Goal: Transaction & Acquisition: Register for event/course

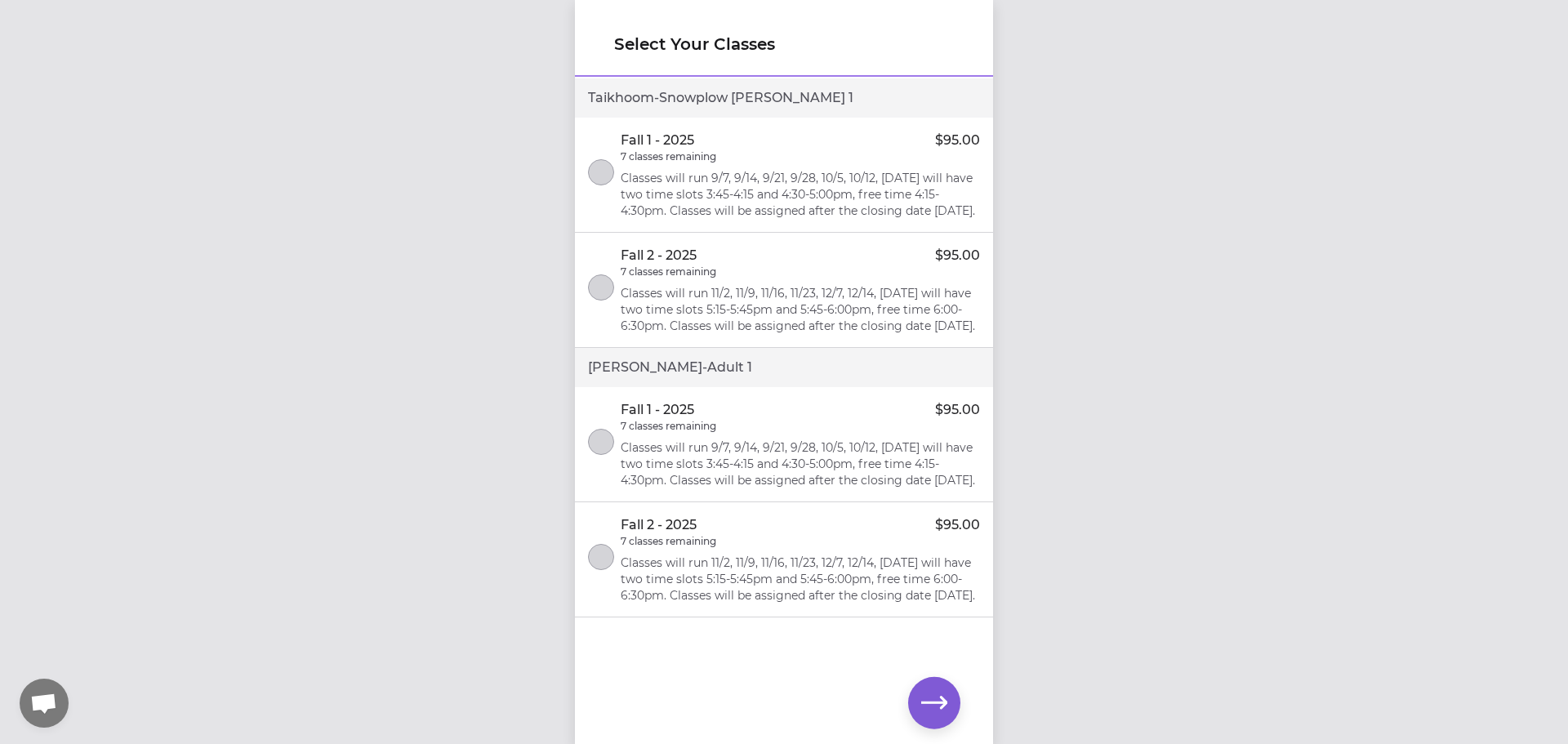
click at [1073, 352] on div "Select Your Classes Taikhoom - Snowplow [PERSON_NAME] 1 Fall 1 - 2025 $95.00 7 …" at bounding box center [784, 372] width 1568 height 744
click at [701, 198] on p "Classes will run 9/7, 9/14, 9/21, 9/28, 10/5, 10/12, [DATE] will have two time …" at bounding box center [801, 194] width 360 height 49
click at [795, 484] on p "Classes will run 9/7, 9/14, 9/21, 9/28, 10/5, 10/12, [DATE] will have two time …" at bounding box center [801, 464] width 360 height 49
click at [923, 704] on icon "button" at bounding box center [934, 703] width 26 height 26
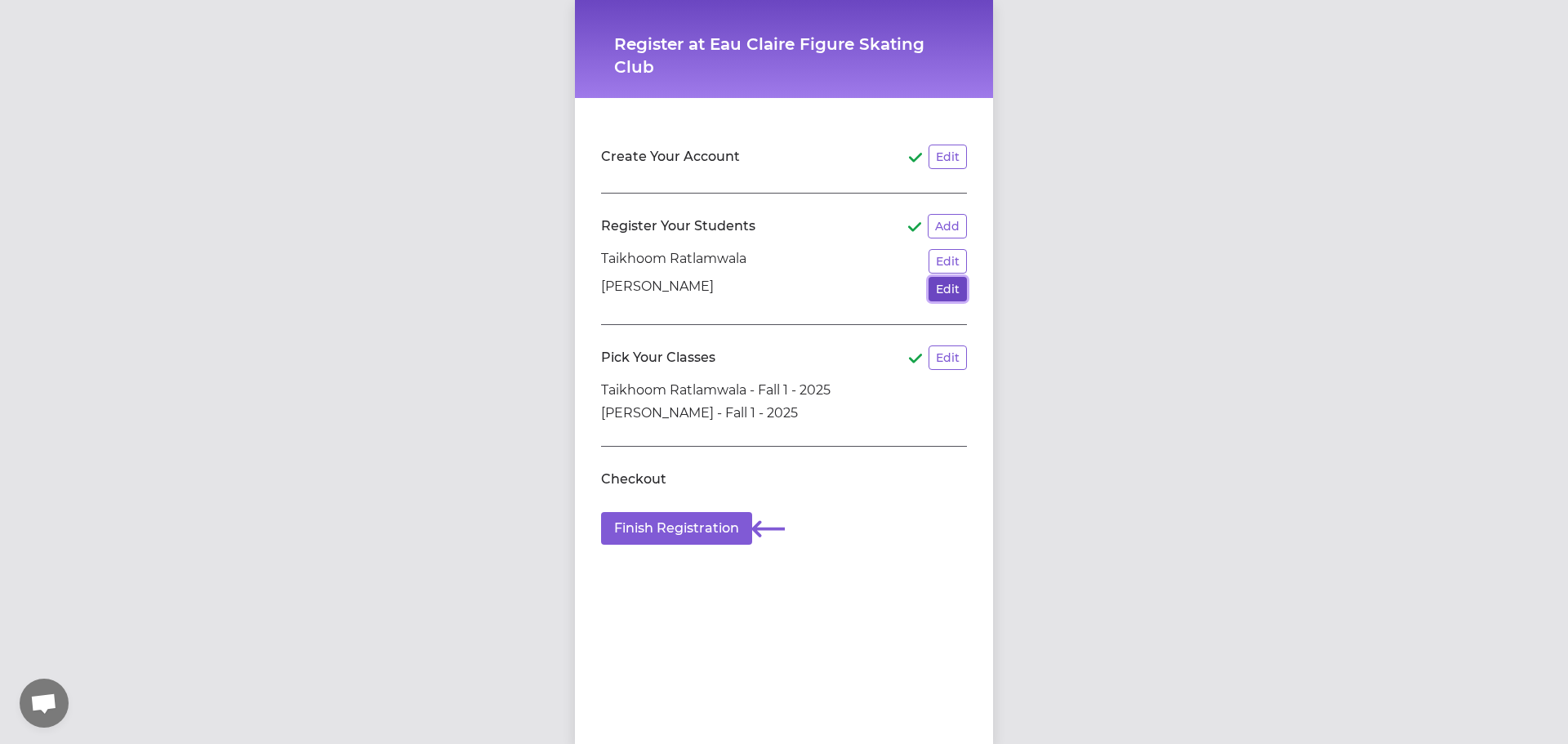
click at [934, 288] on button "Edit" at bounding box center [948, 288] width 39 height 24
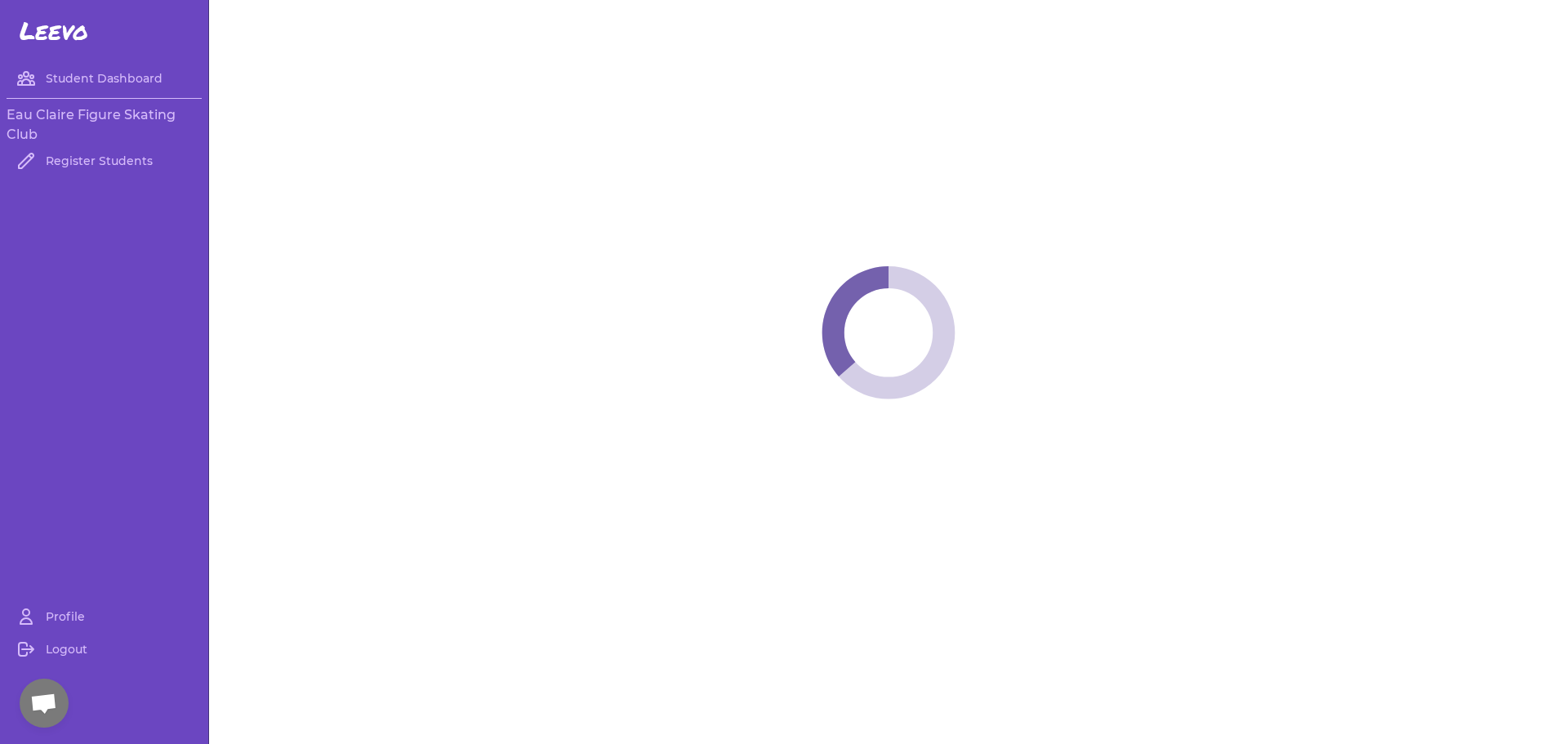
select select "WI"
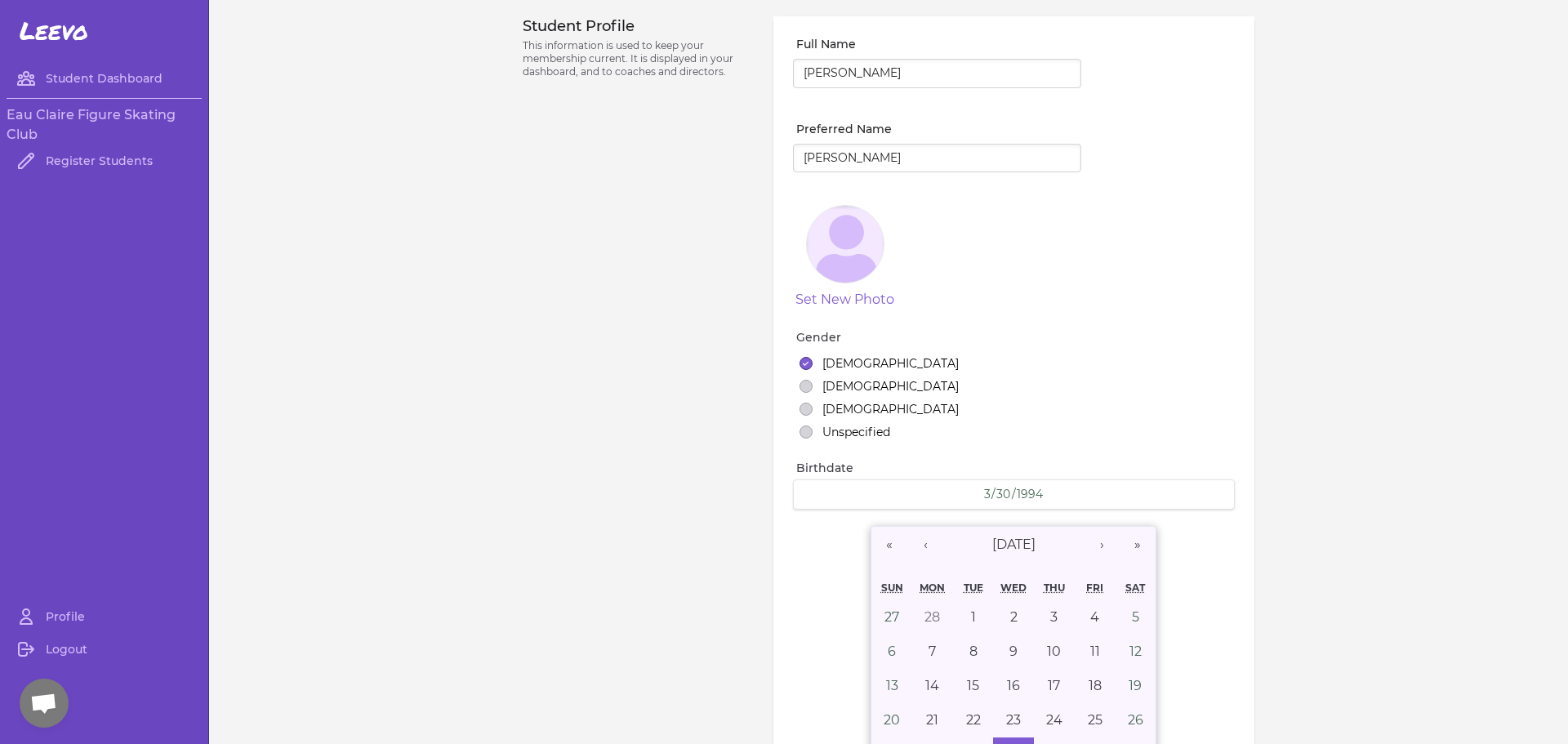
select select "18"
click at [866, 164] on input "[PERSON_NAME]" at bounding box center [937, 158] width 288 height 29
type input "[PERSON_NAME]"
click at [905, 77] on input "[PERSON_NAME]" at bounding box center [937, 73] width 288 height 29
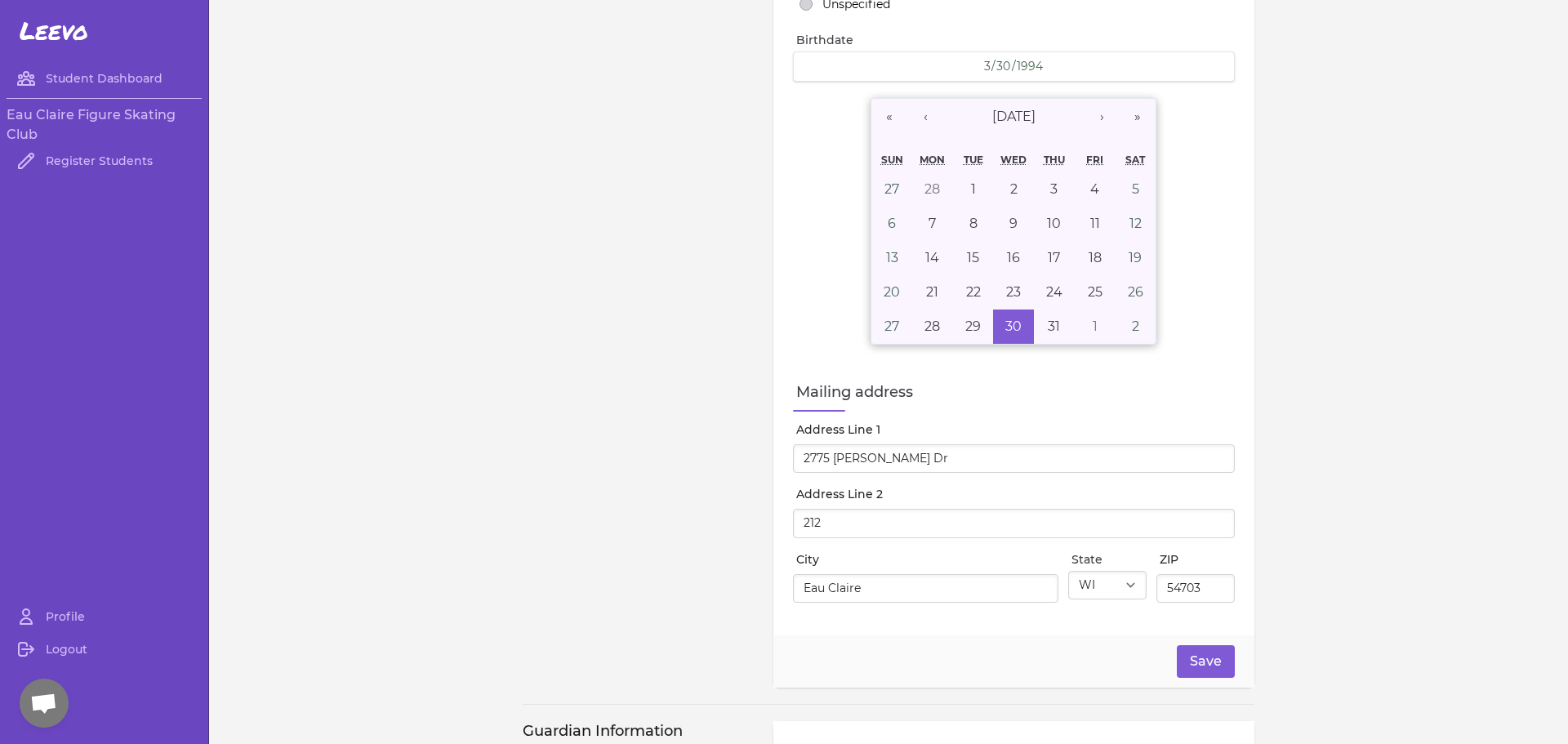
scroll to position [560, 0]
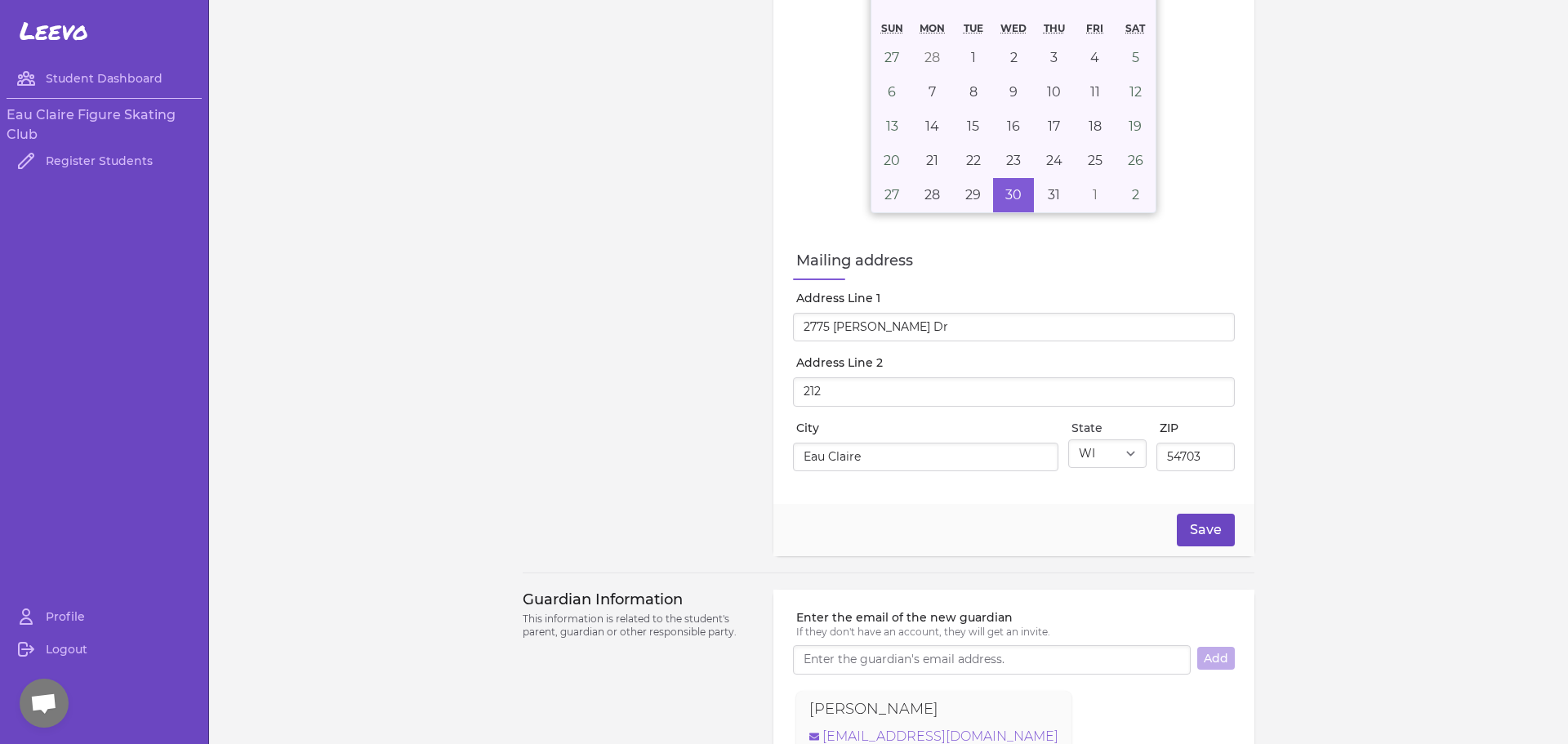
type input "[PERSON_NAME]"
click at [1176, 532] on button "Save" at bounding box center [1205, 530] width 58 height 33
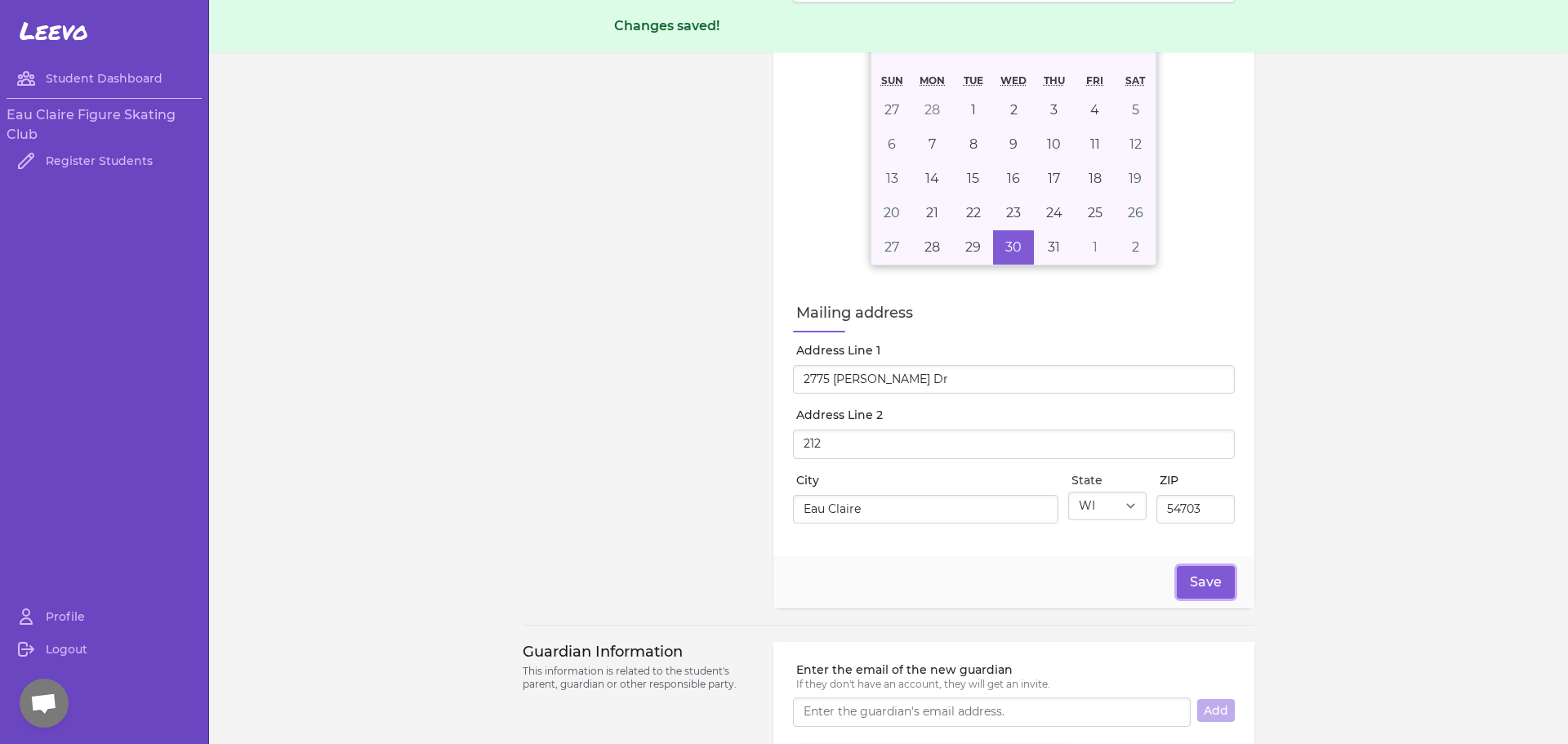
scroll to position [612, 0]
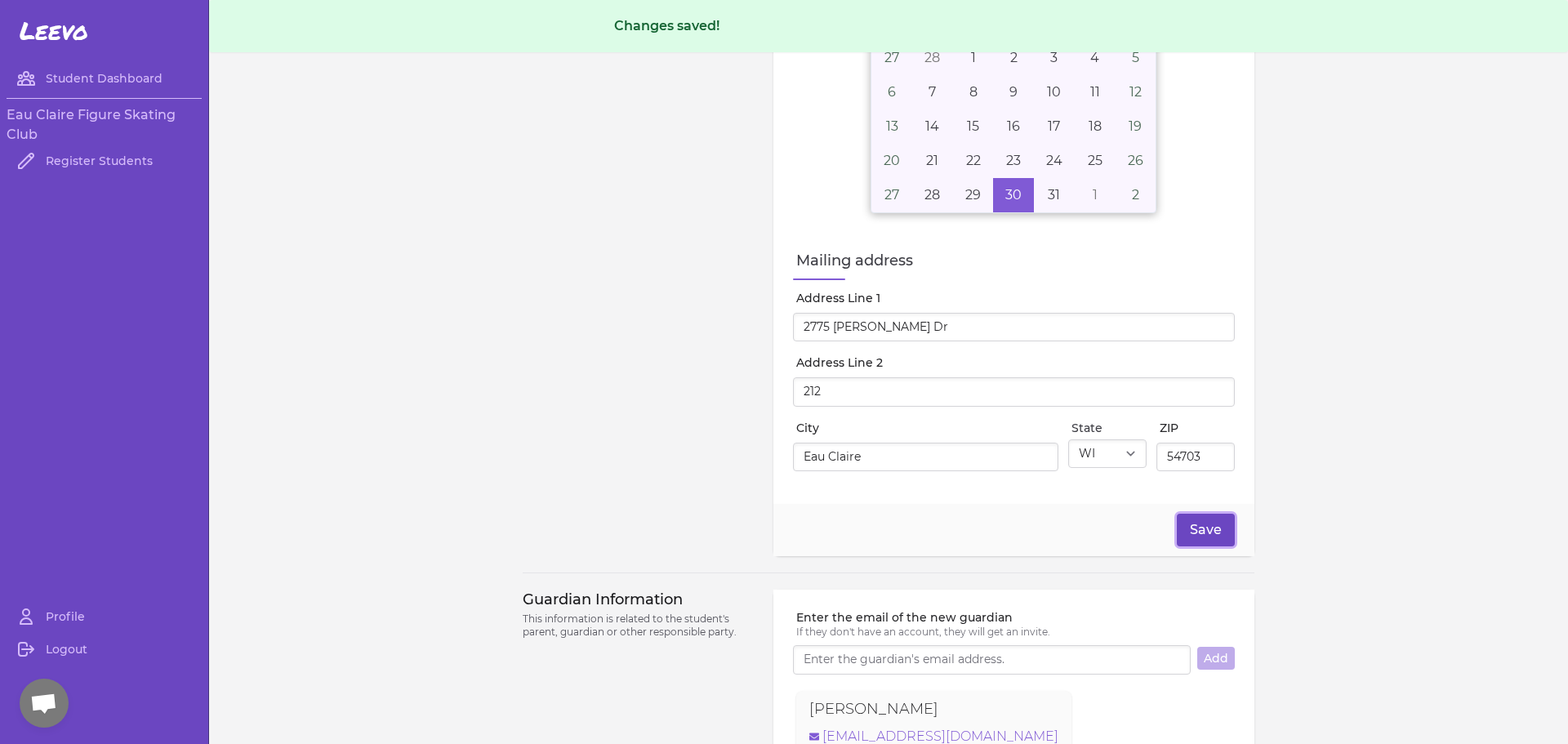
click at [1201, 528] on button "Save" at bounding box center [1205, 530] width 58 height 33
click at [103, 118] on h3 "Eau Claire Figure Skating Club" at bounding box center [104, 124] width 195 height 40
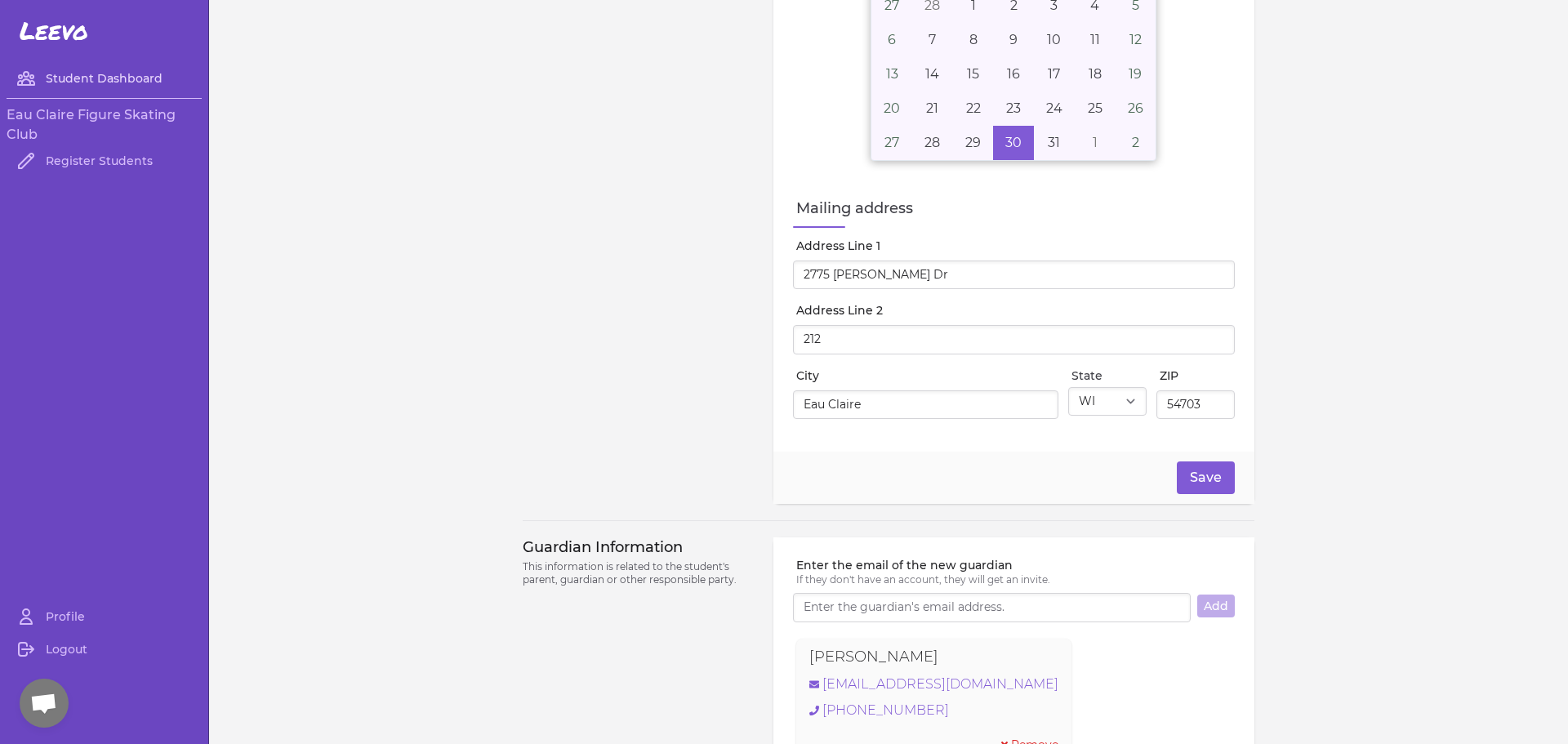
scroll to position [560, 0]
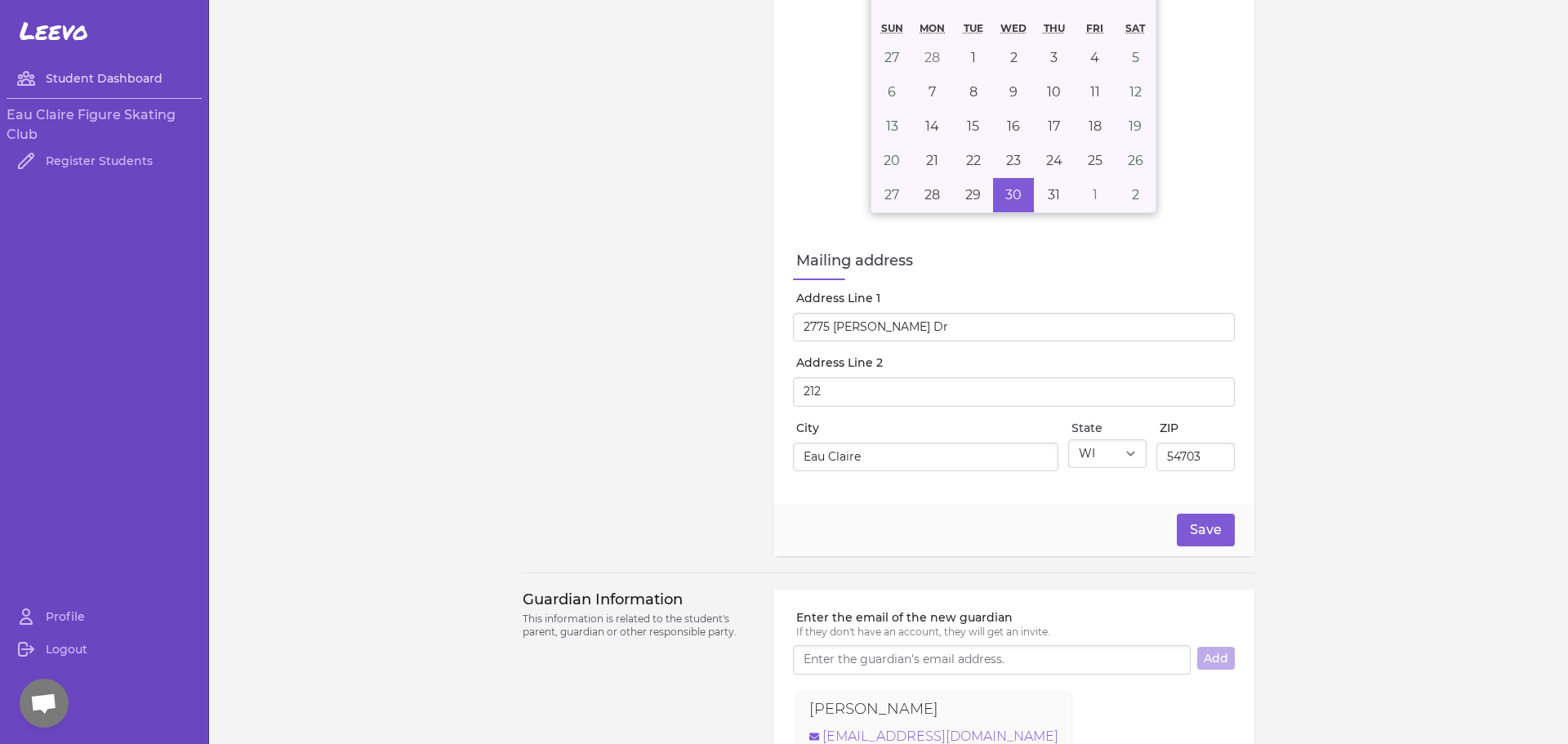
click at [113, 87] on link "Student Dashboard" at bounding box center [104, 78] width 195 height 33
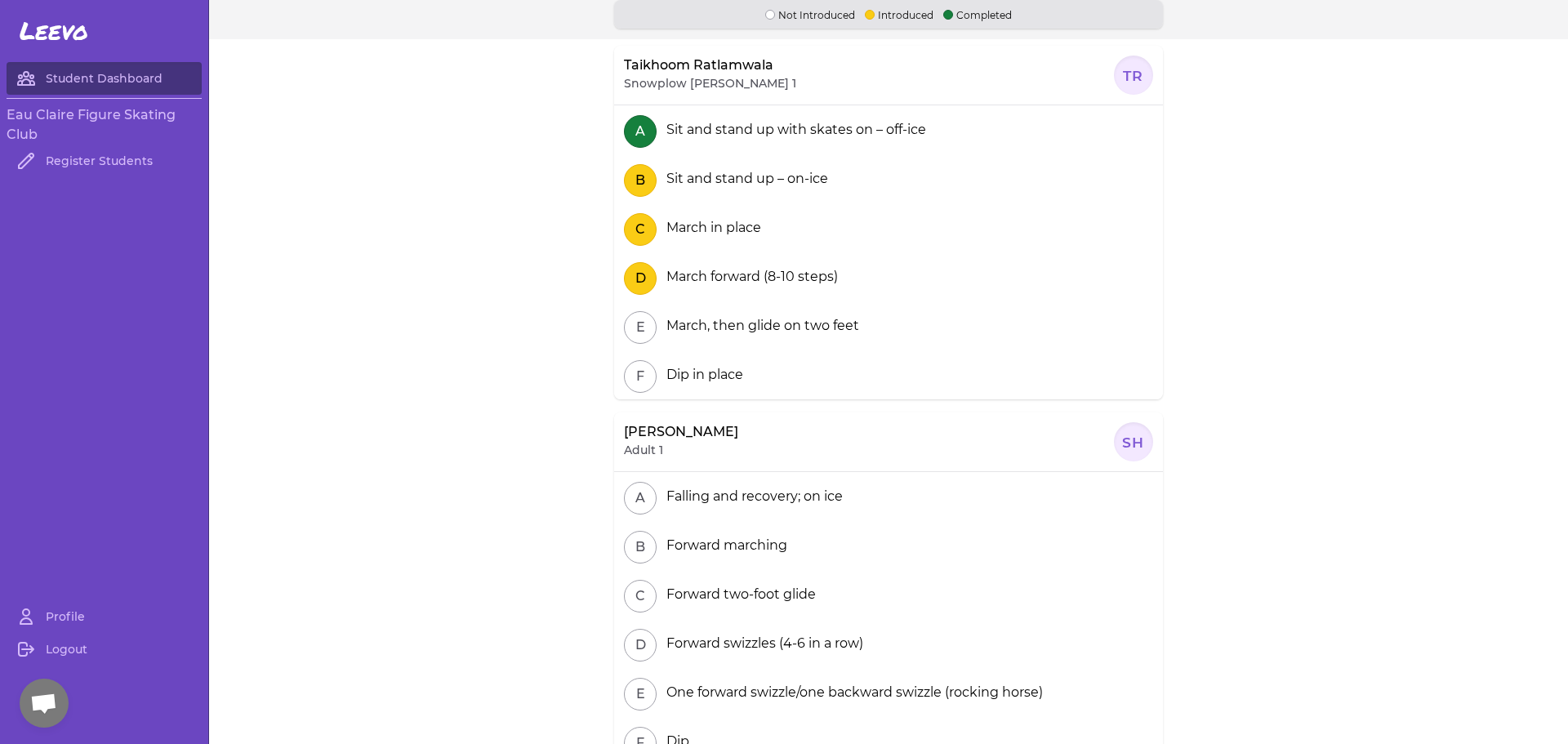
click at [75, 118] on h3 "Eau Claire Figure Skating Club" at bounding box center [104, 124] width 195 height 40
click at [88, 173] on link "Register Students" at bounding box center [104, 161] width 195 height 33
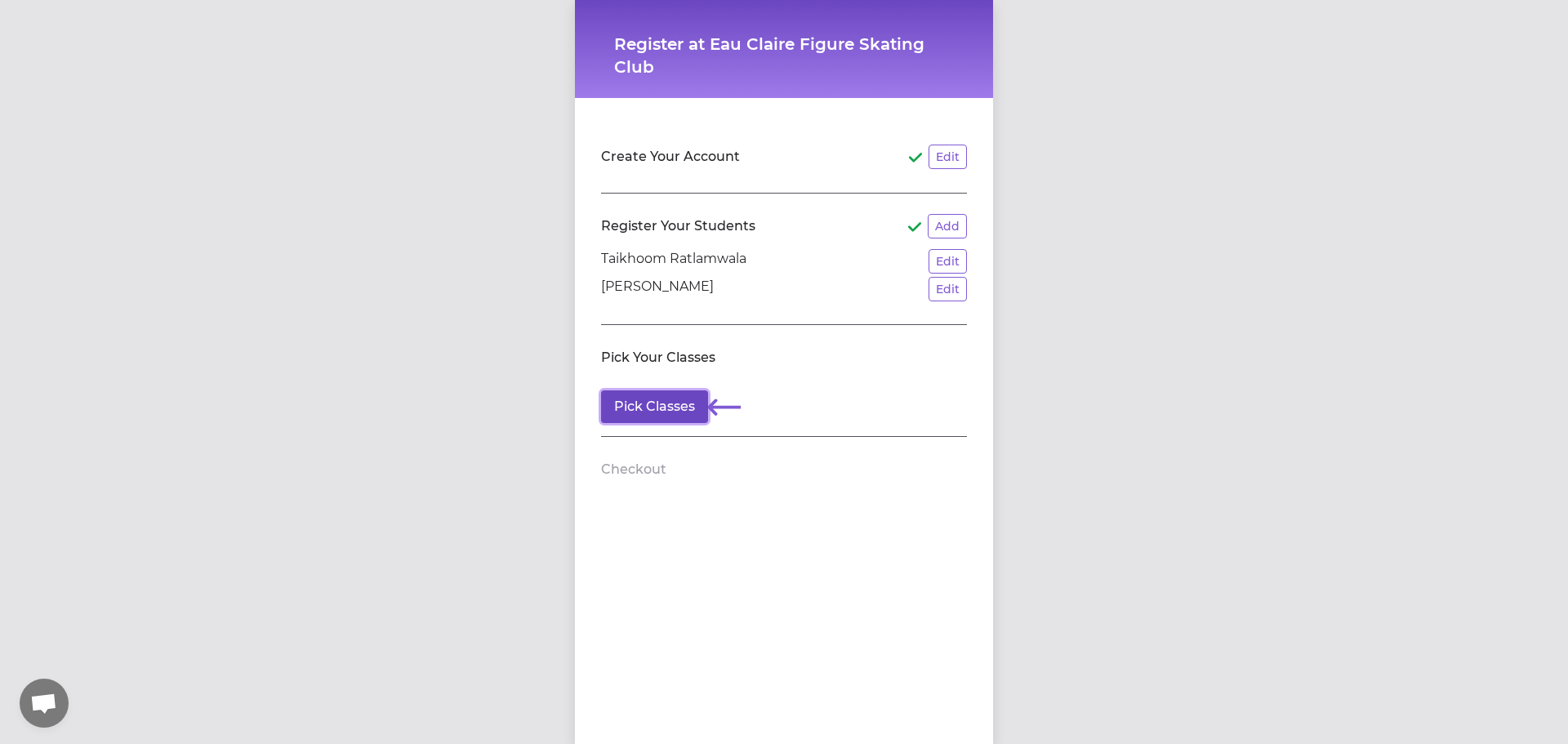
click at [684, 416] on button "Pick Classes" at bounding box center [654, 407] width 107 height 33
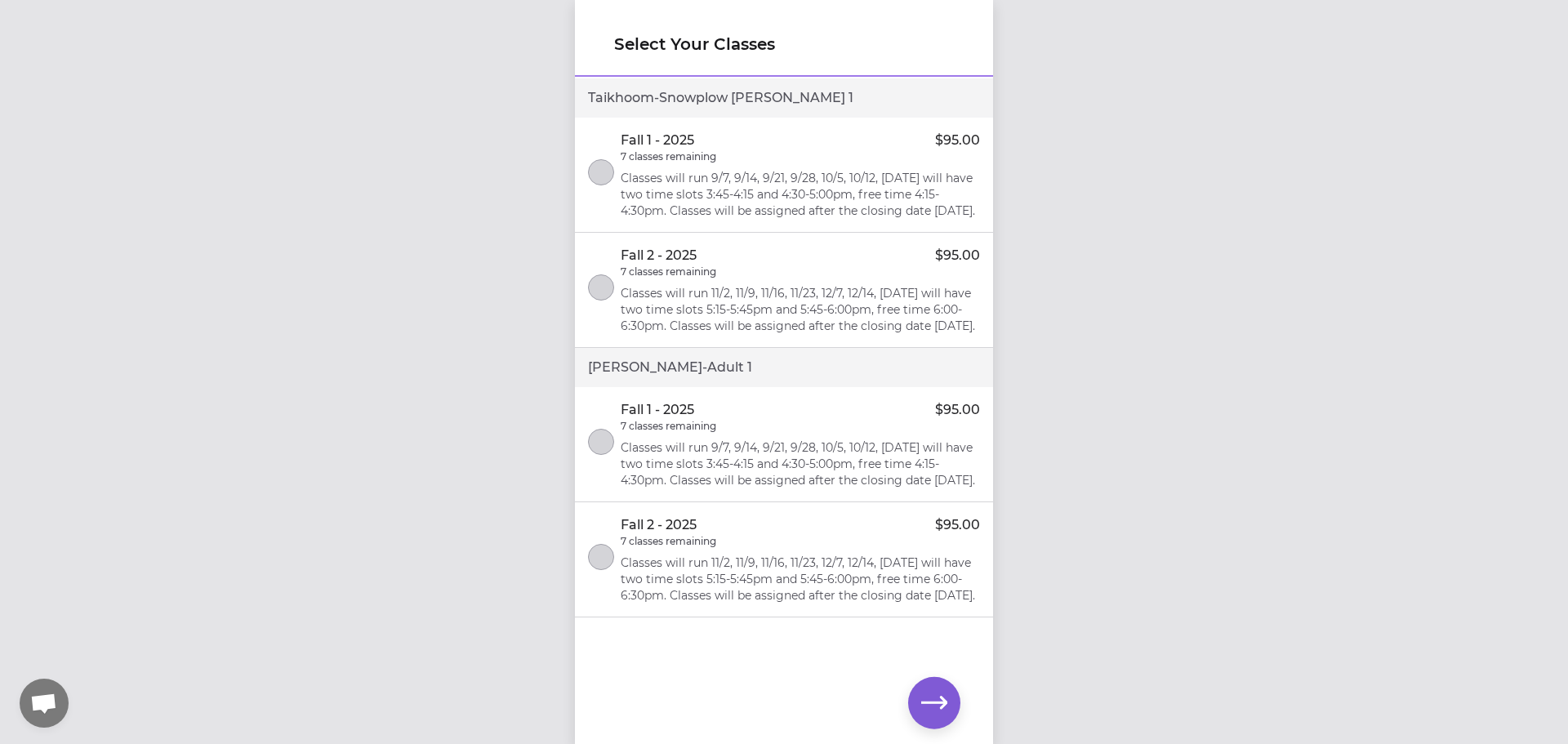
click at [750, 199] on p "Classes will run 9/7, 9/14, 9/21, 9/28, 10/5, 10/12, [DATE] will have two time …" at bounding box center [801, 194] width 360 height 49
click at [837, 477] on p "Classes will run 9/7, 9/14, 9/21, 9/28, 10/5, 10/12, [DATE] will have two time …" at bounding box center [801, 464] width 360 height 49
click at [942, 700] on icon "button" at bounding box center [934, 703] width 26 height 13
click at [937, 705] on icon "button" at bounding box center [934, 703] width 26 height 26
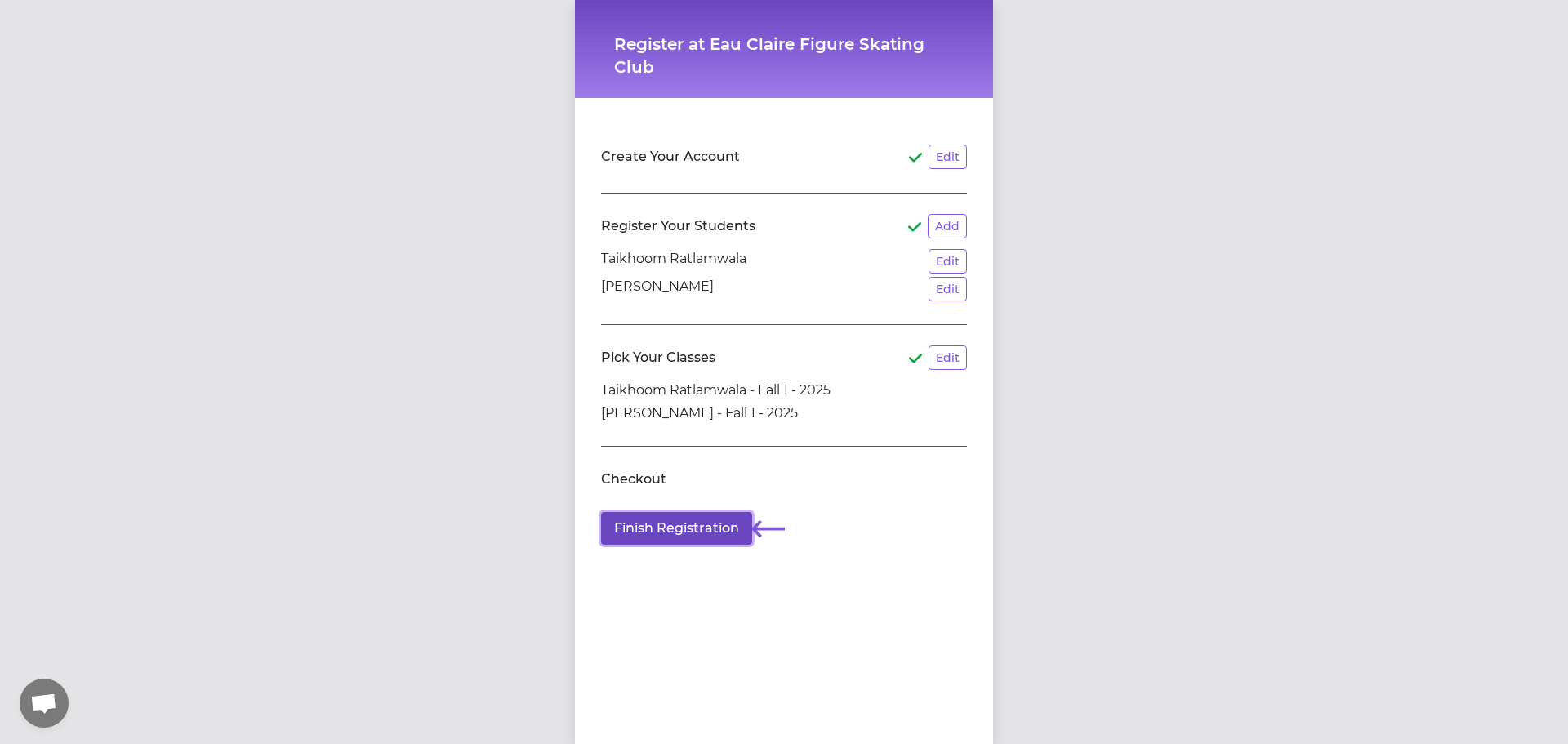
click at [708, 525] on button "Finish Registration" at bounding box center [676, 528] width 151 height 33
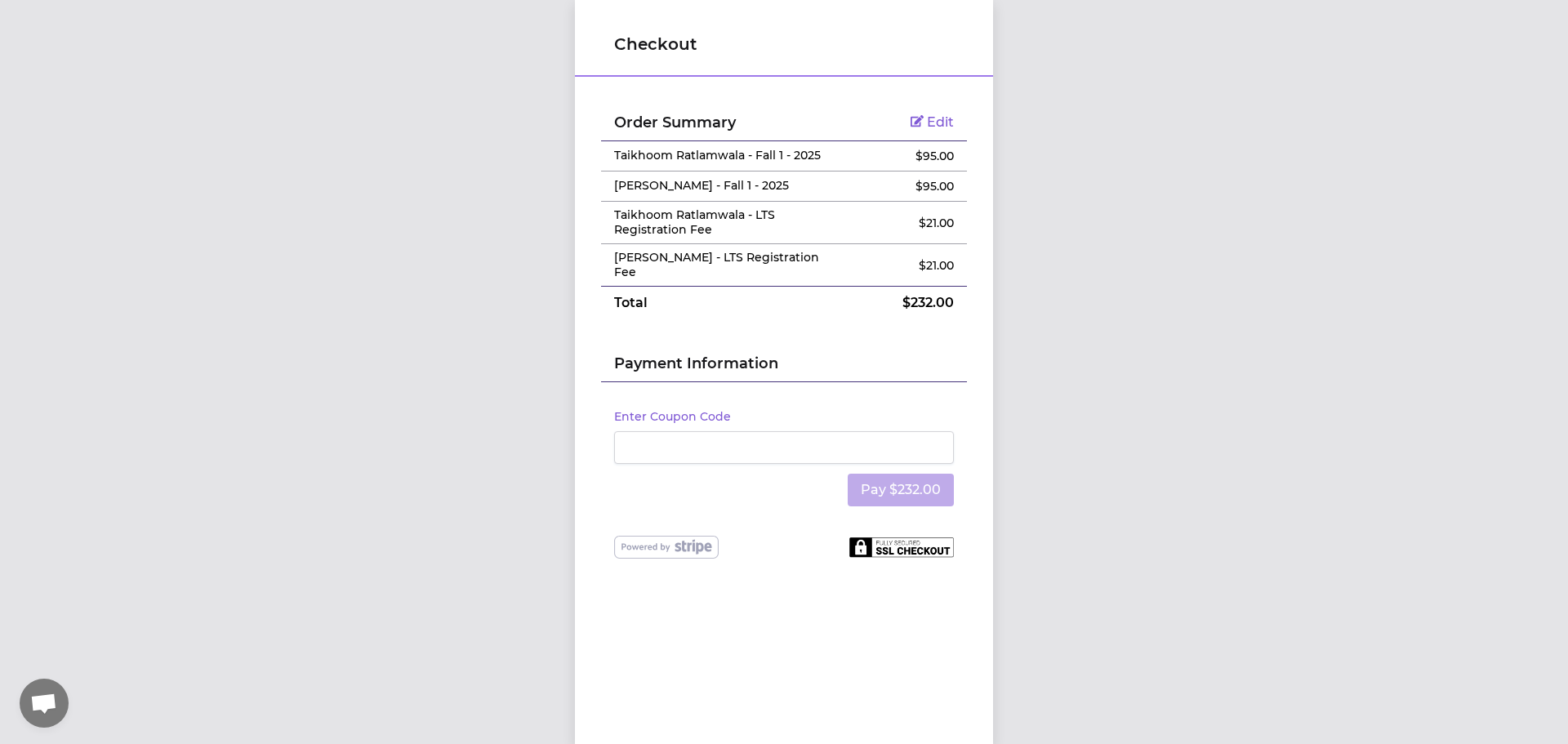
click at [911, 124] on icon at bounding box center [918, 121] width 13 height 12
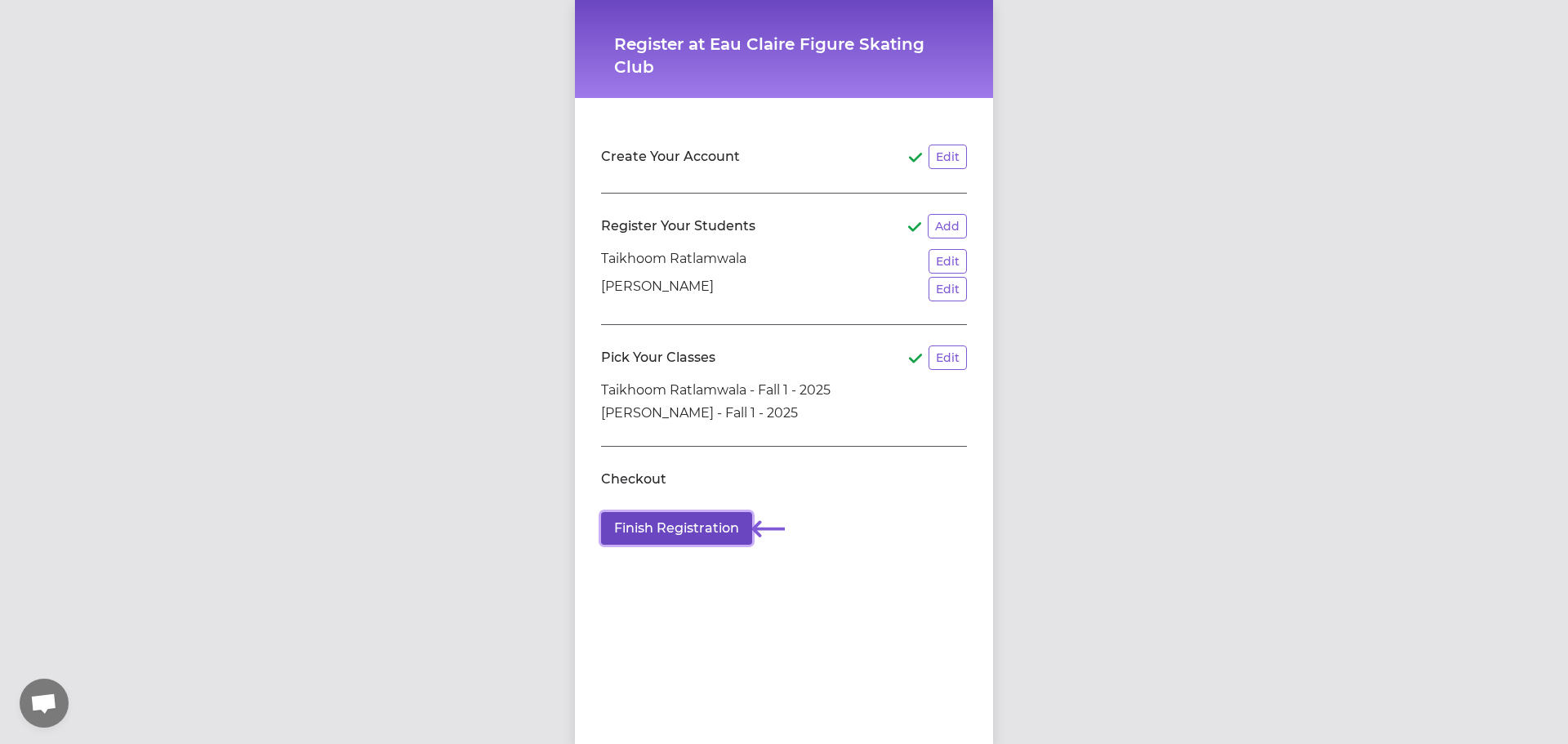
click at [677, 534] on button "Finish Registration" at bounding box center [676, 528] width 151 height 33
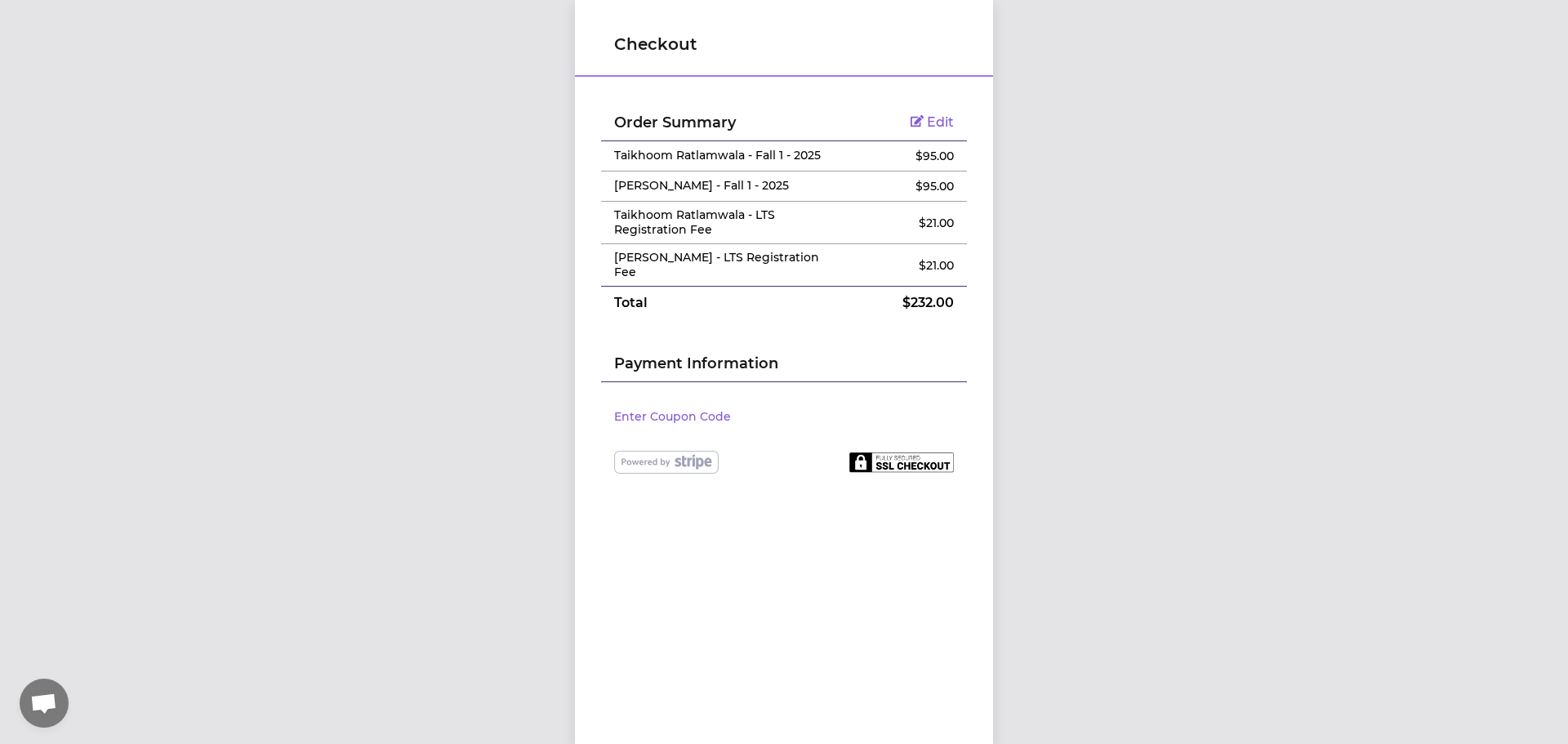
click at [931, 117] on span "Edit" at bounding box center [940, 122] width 27 height 15
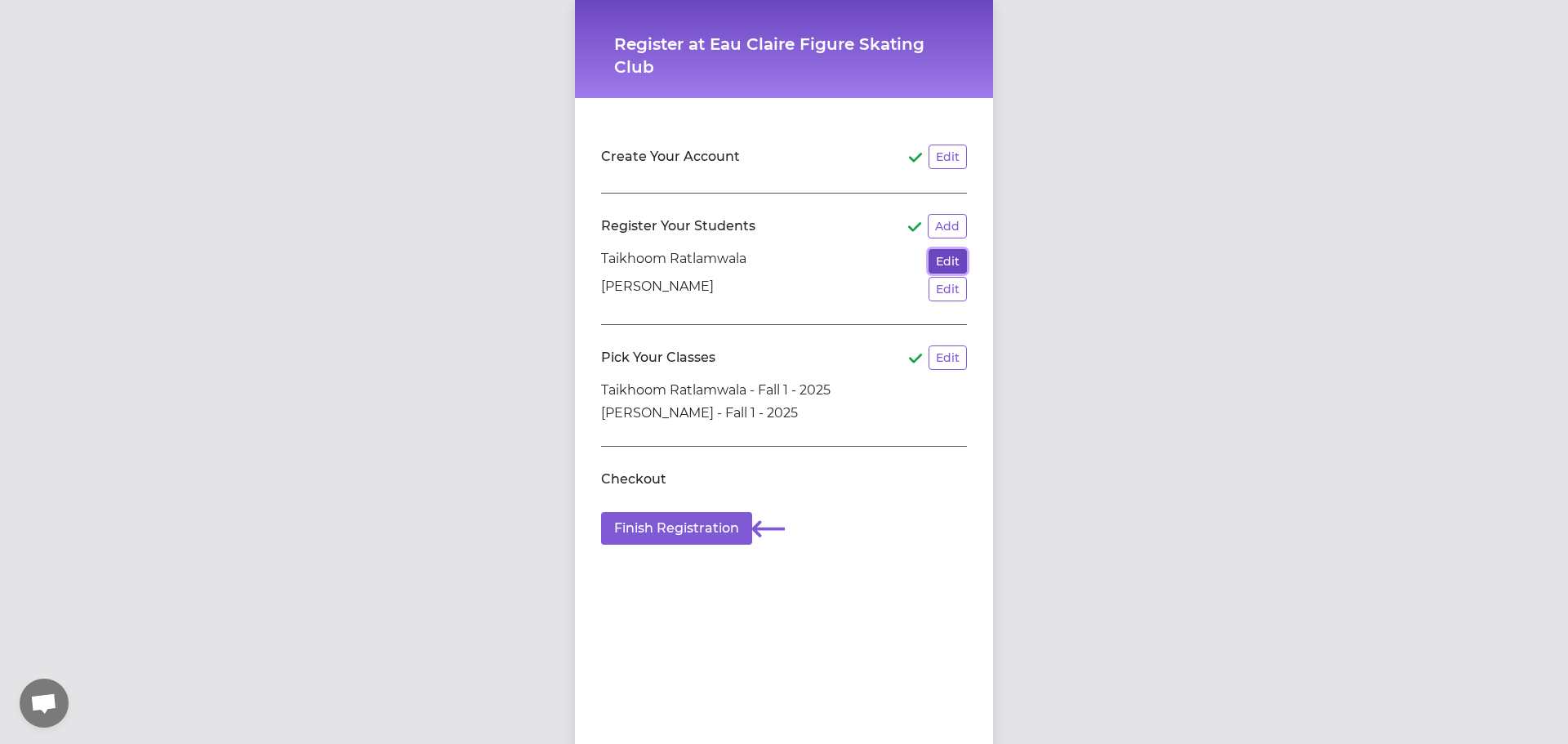
click at [944, 256] on button "Edit" at bounding box center [948, 261] width 39 height 24
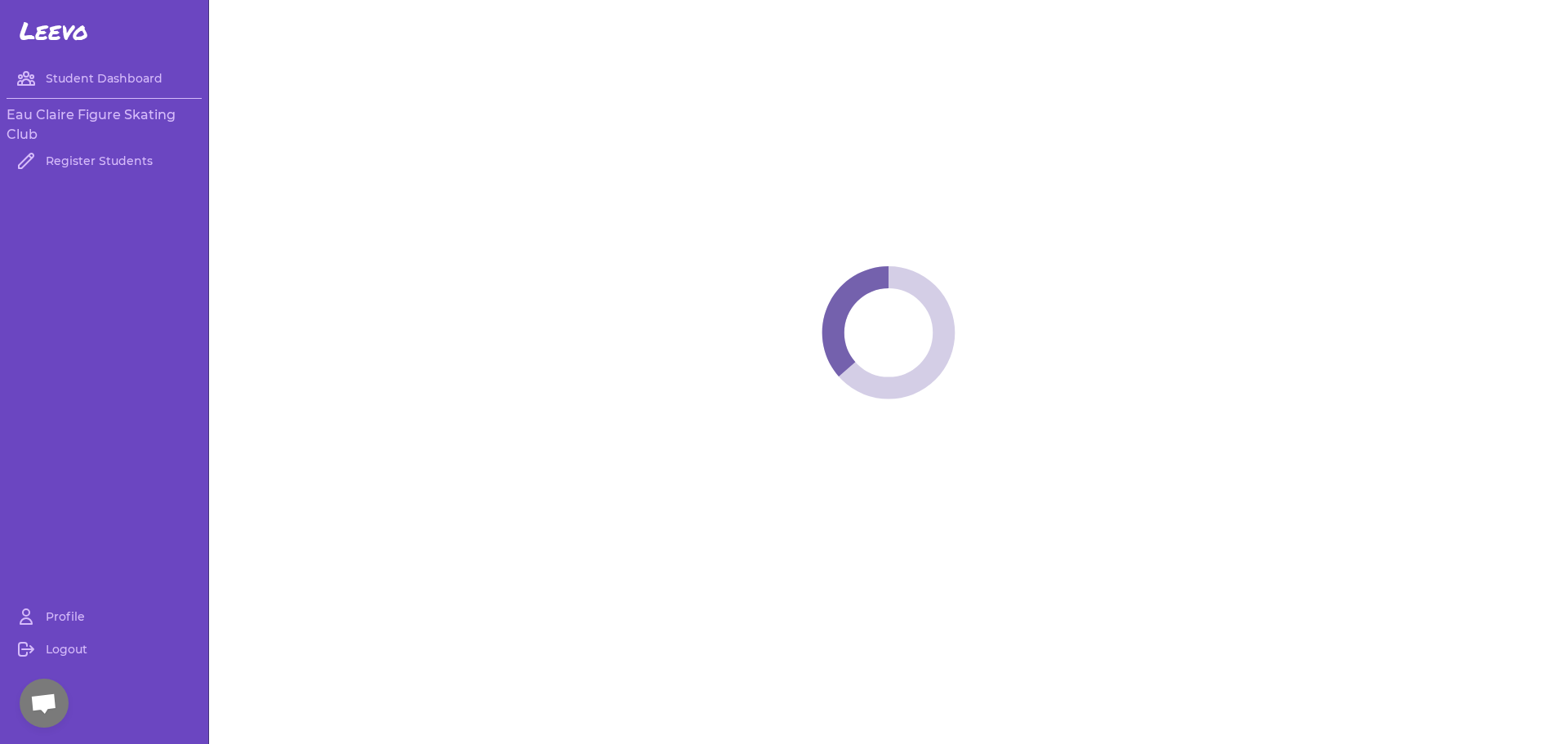
select select "WI"
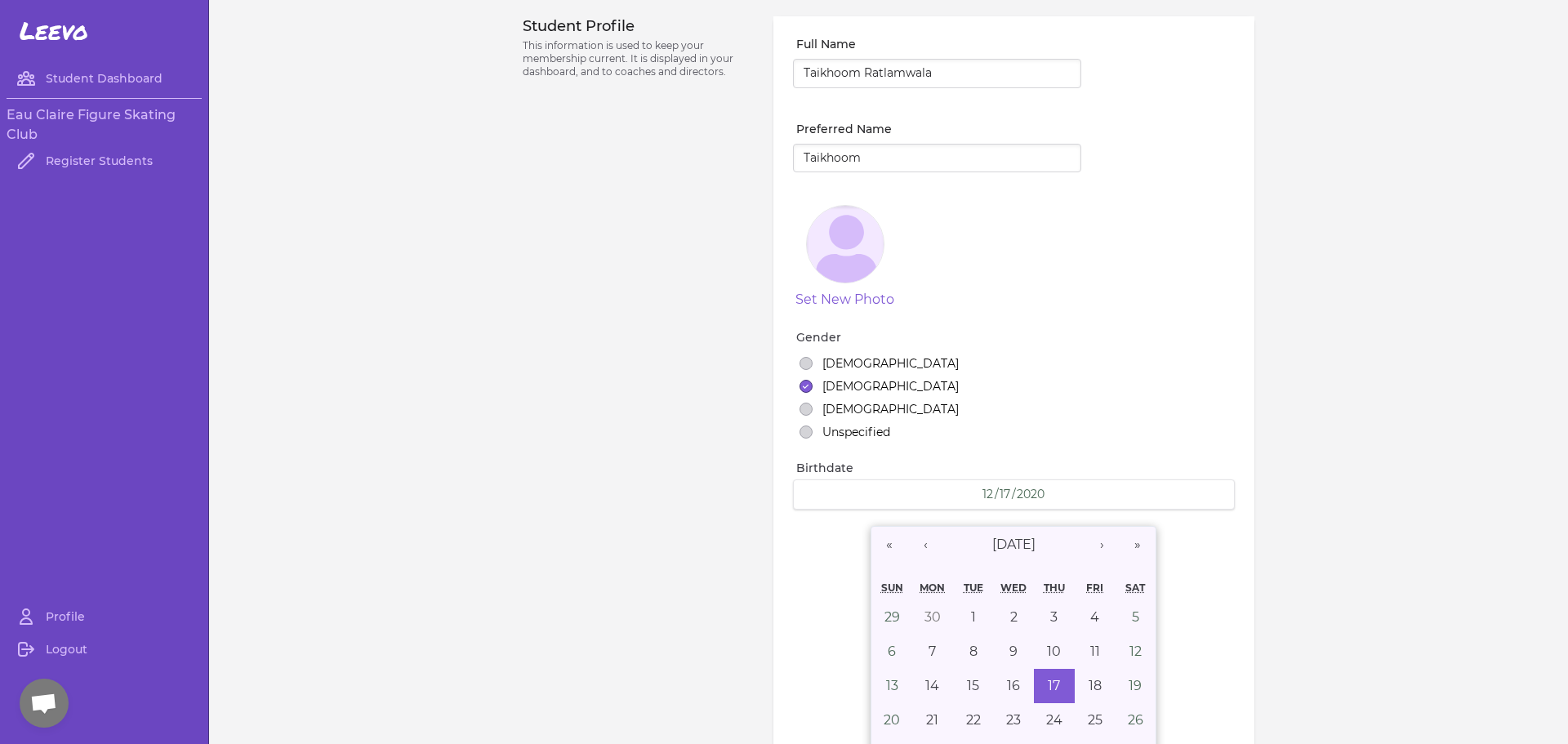
select select "7"
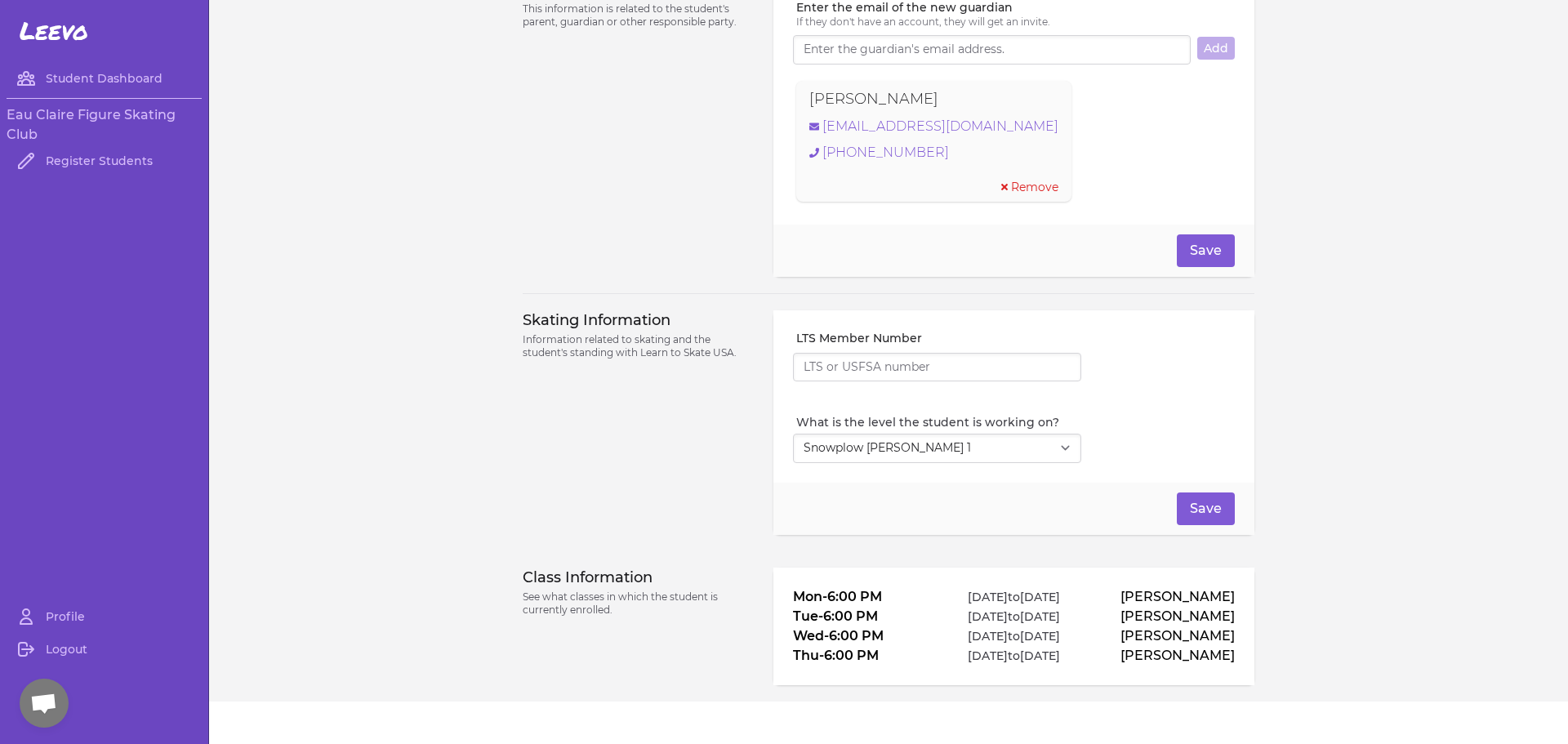
scroll to position [1206, 0]
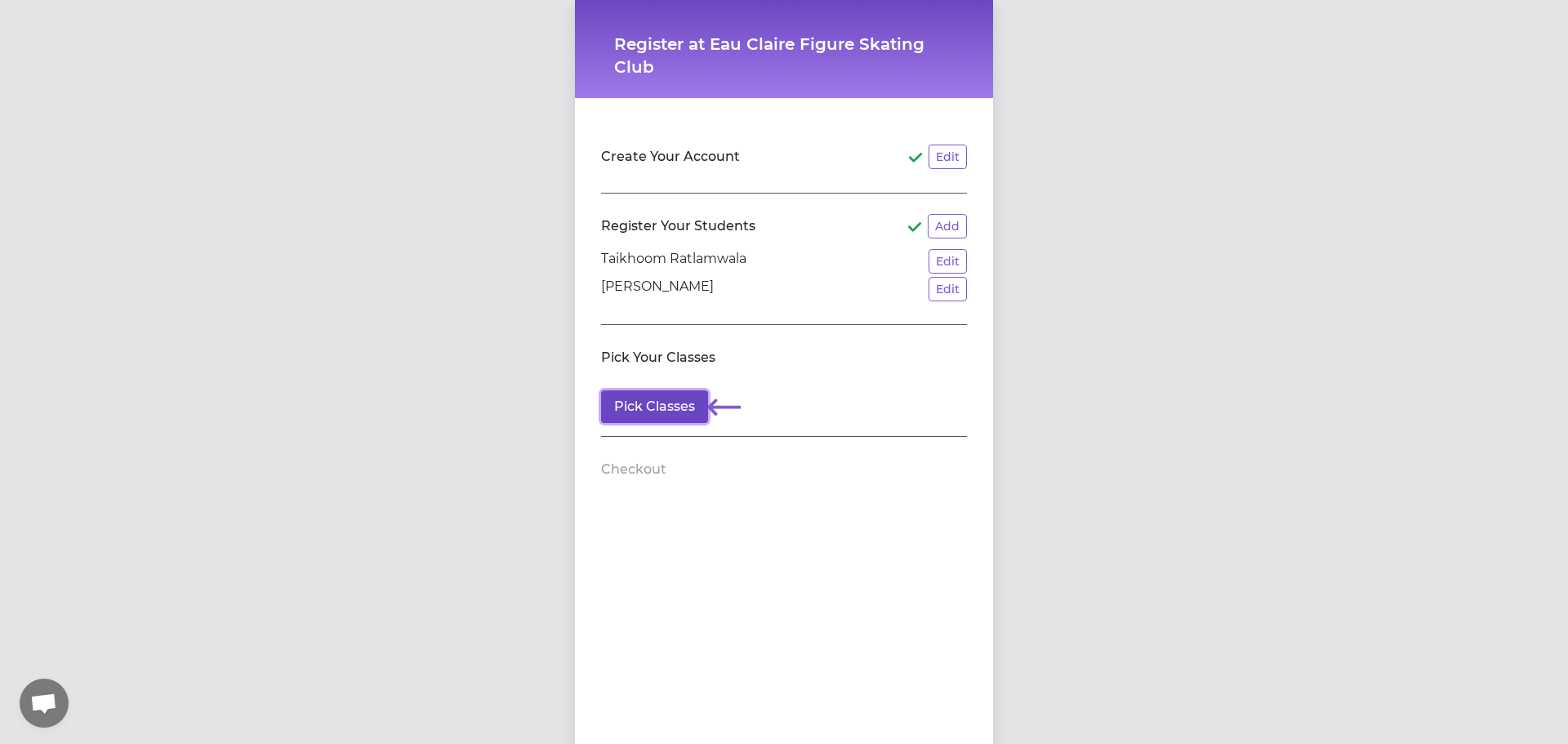
click at [615, 406] on button "Pick Classes" at bounding box center [654, 407] width 107 height 33
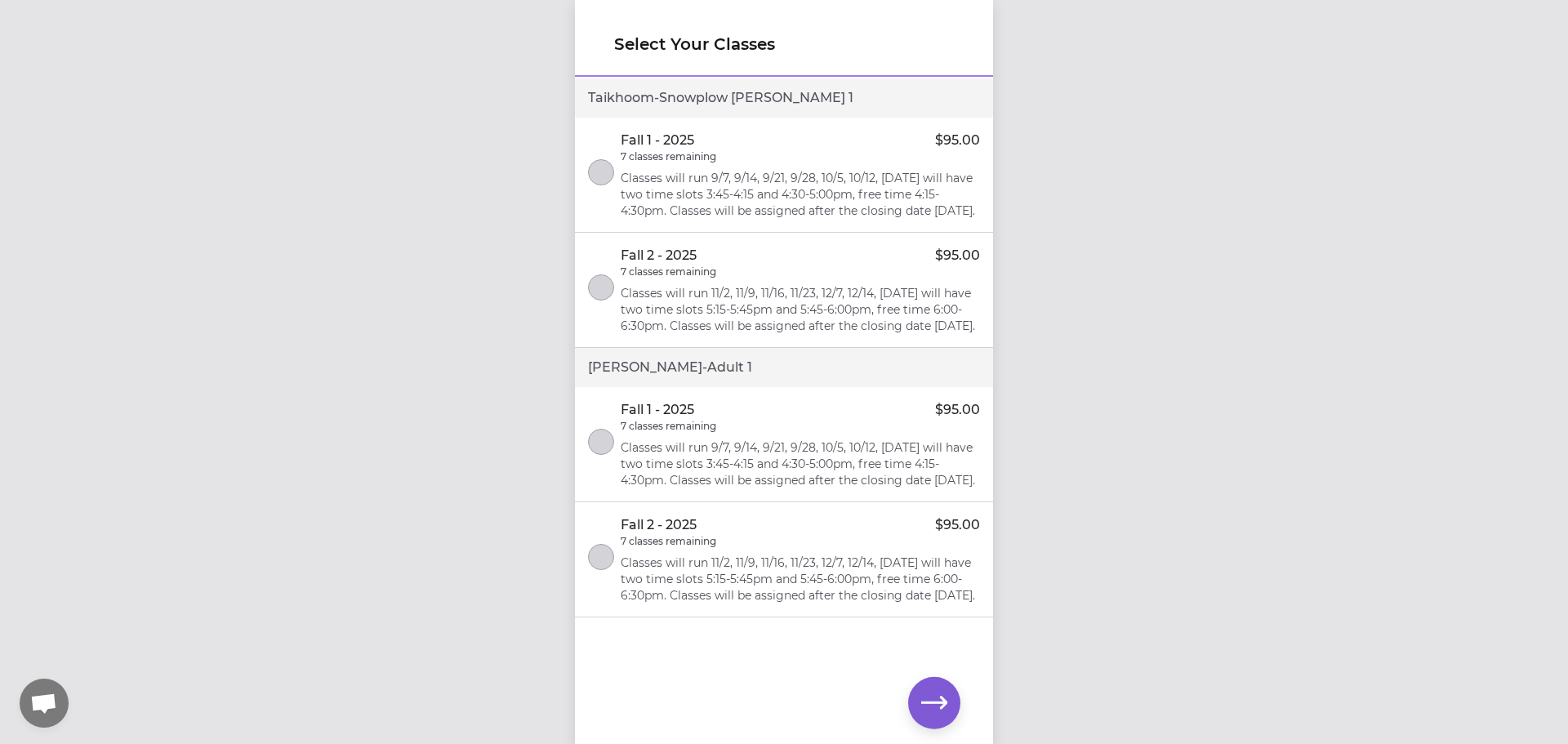
click at [730, 193] on p "Classes will run 9/7, 9/14, 9/21, 9/28, 10/5, 10/12, [DATE] will have two time …" at bounding box center [801, 194] width 360 height 49
click at [755, 419] on div "Fall 1 - 2025 $95.00" at bounding box center [801, 409] width 360 height 19
click at [948, 680] on button "button" at bounding box center [934, 704] width 52 height 52
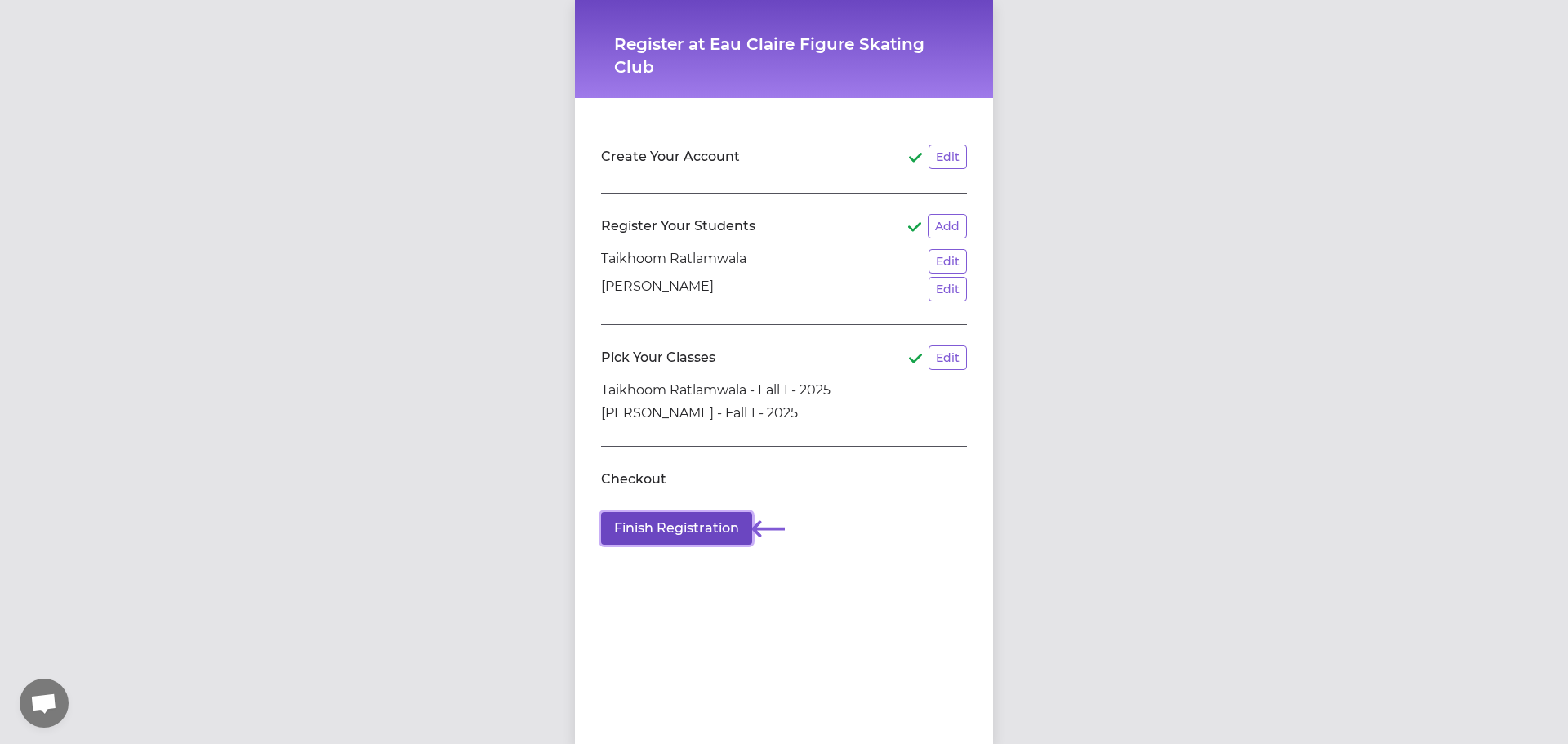
click at [712, 530] on button "Finish Registration" at bounding box center [676, 528] width 151 height 33
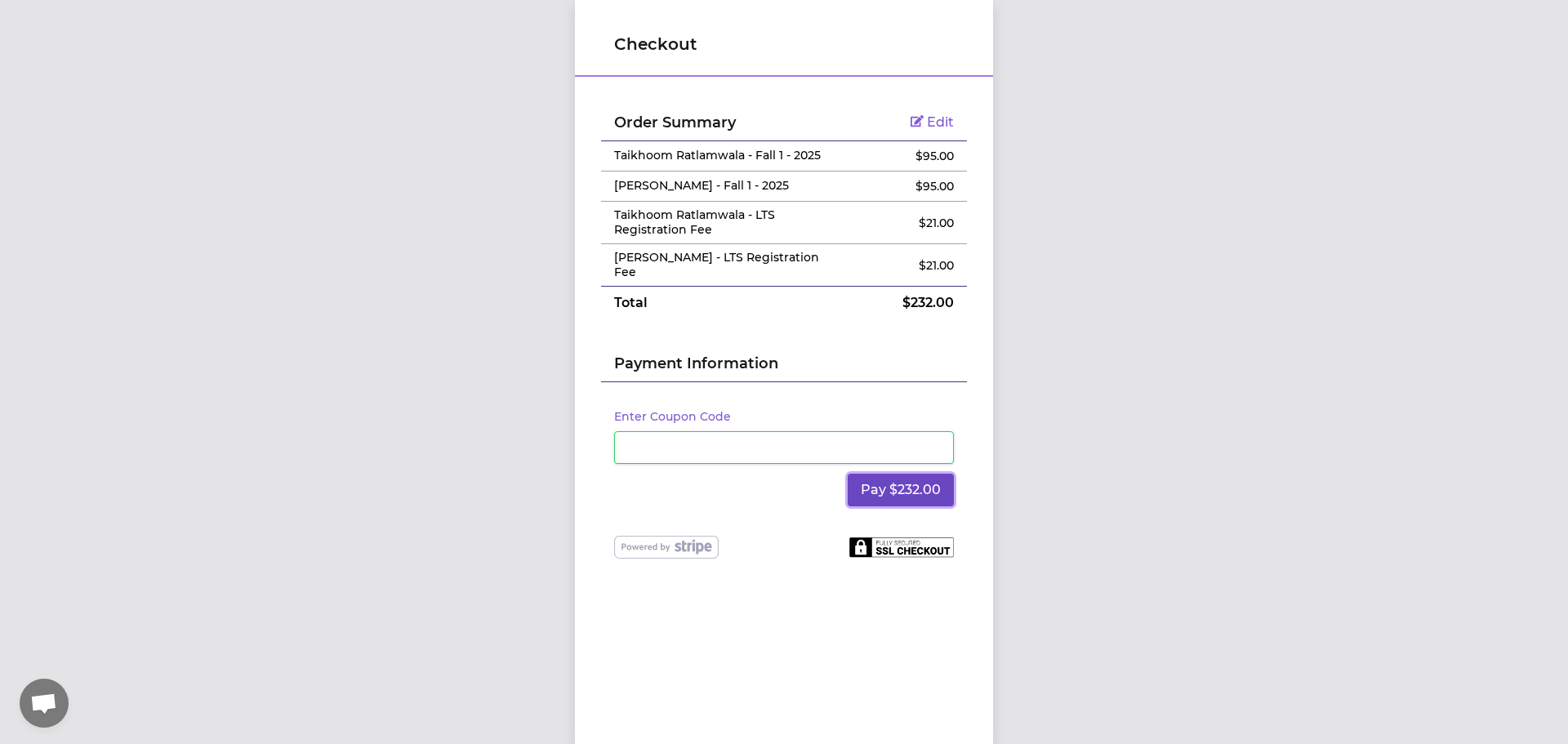
click at [889, 484] on button "Pay $232.00" at bounding box center [901, 490] width 106 height 33
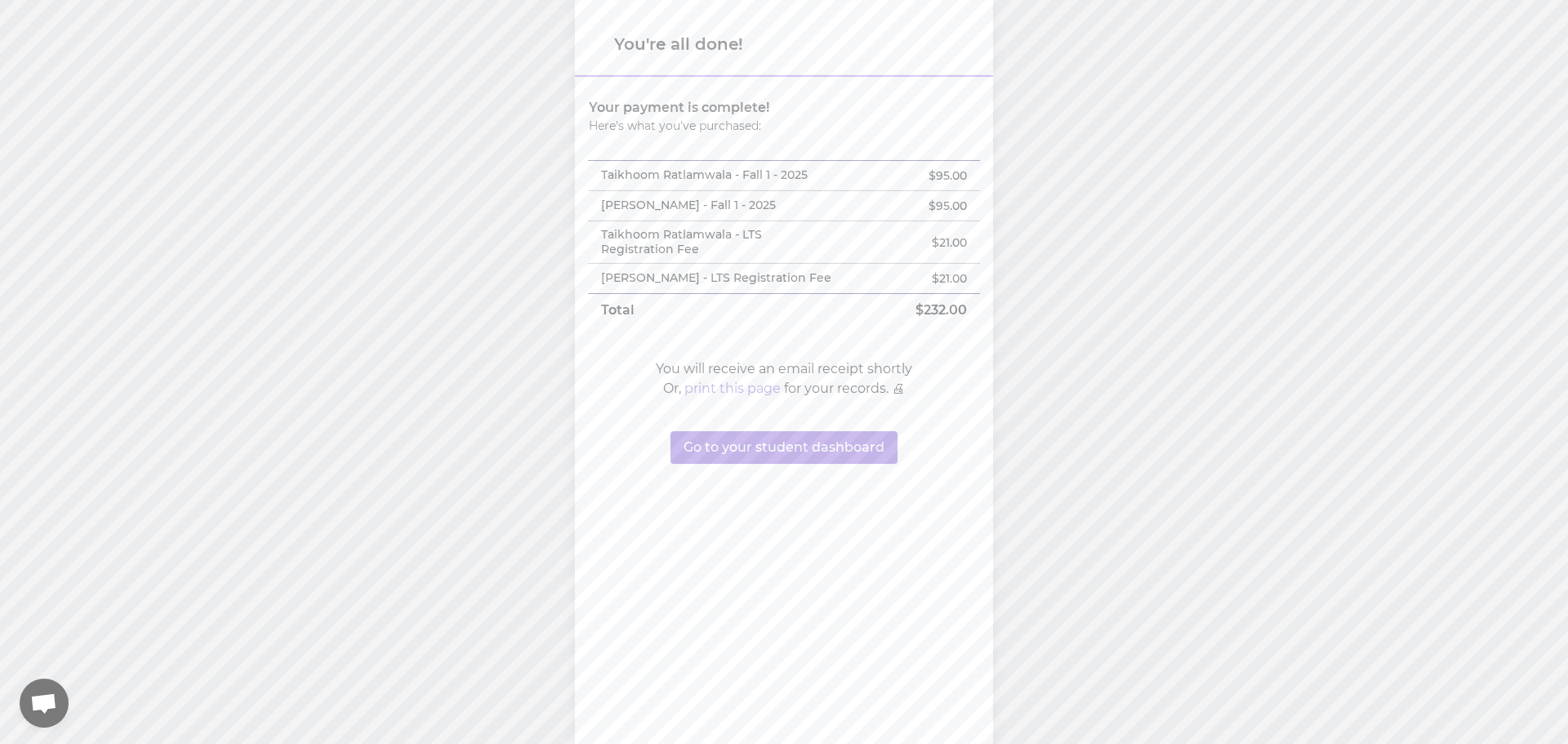
click at [1042, 326] on div "You're all done! Your payment is complete! Here's what you've purchased: Taikho…" at bounding box center [784, 372] width 1568 height 744
